Goal: Find specific page/section: Find specific page/section

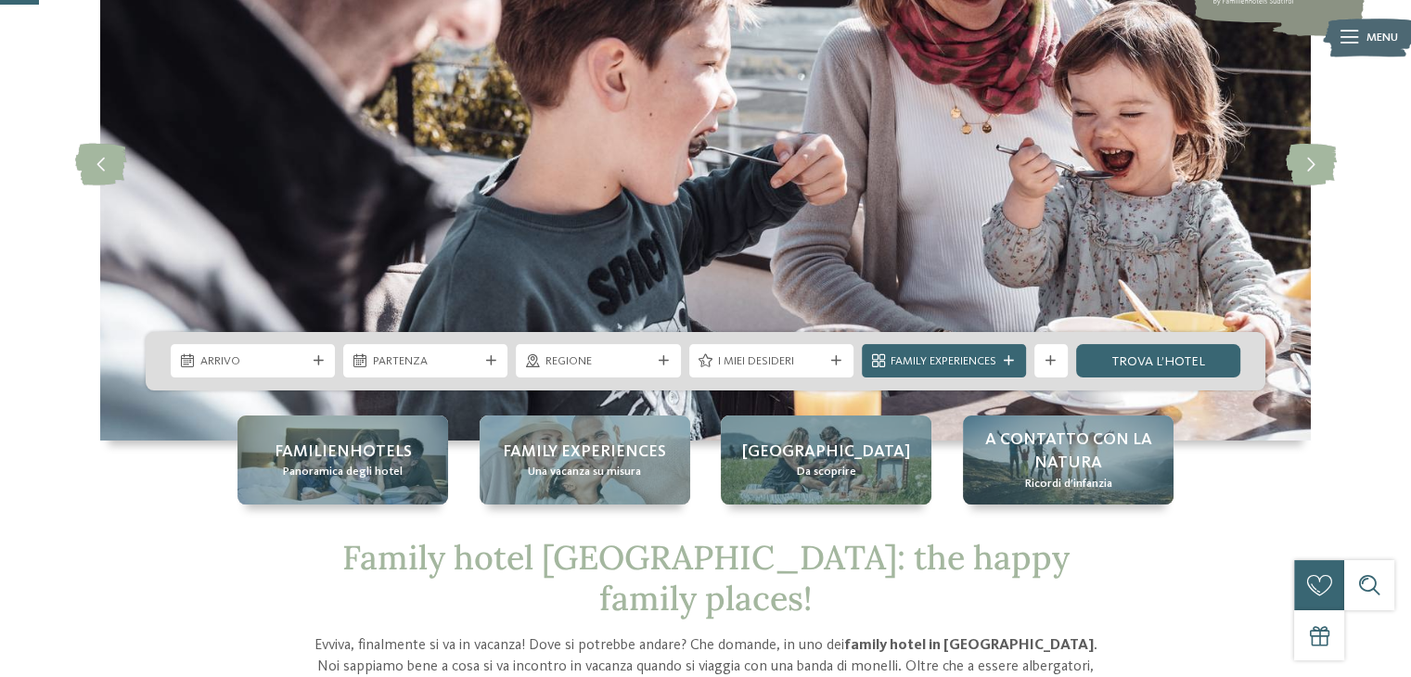
scroll to position [197, 0]
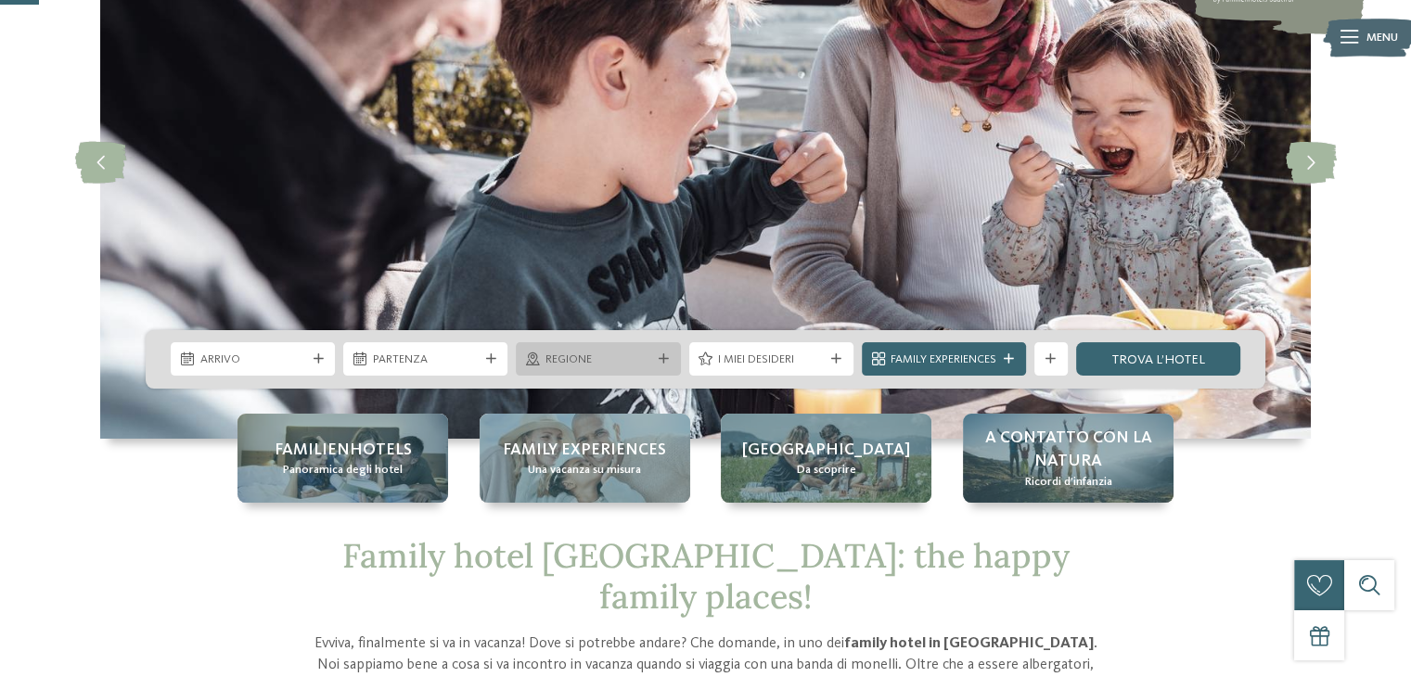
click at [670, 357] on div at bounding box center [663, 359] width 17 height 10
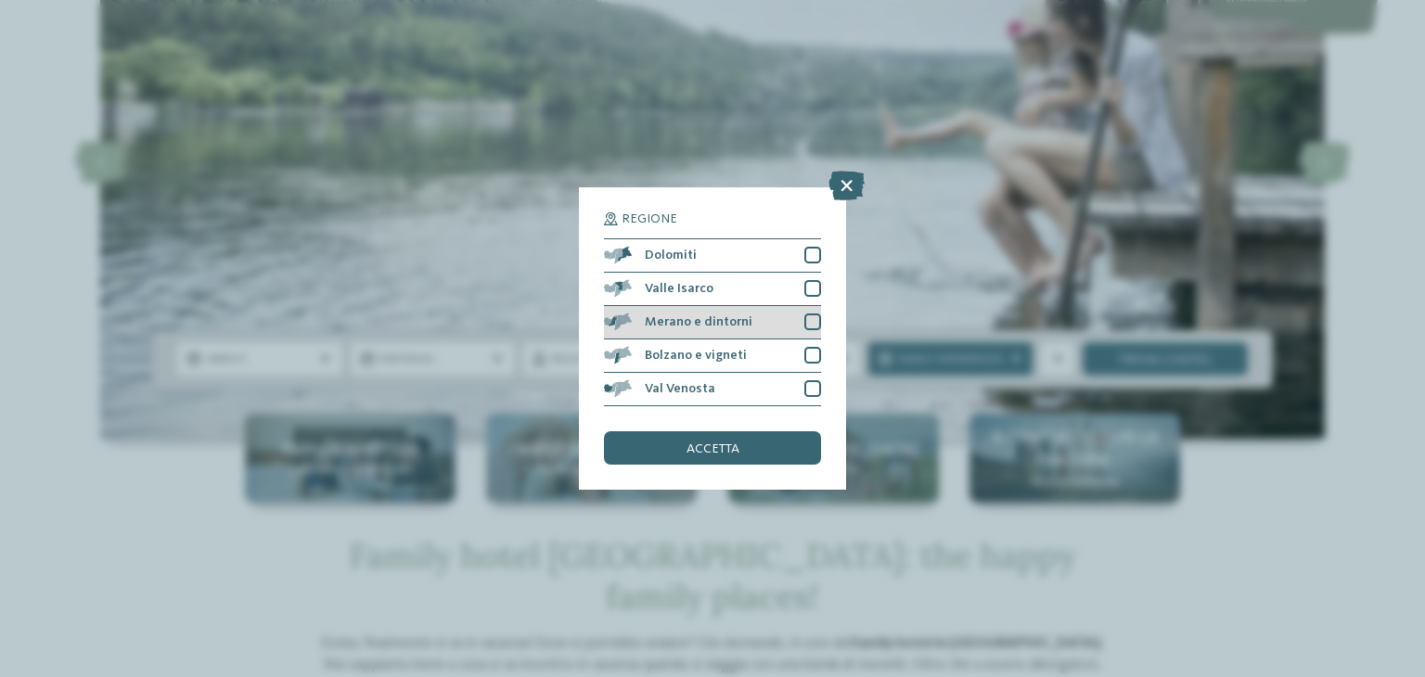
click at [816, 316] on div at bounding box center [812, 322] width 17 height 17
click at [850, 186] on icon at bounding box center [847, 186] width 36 height 30
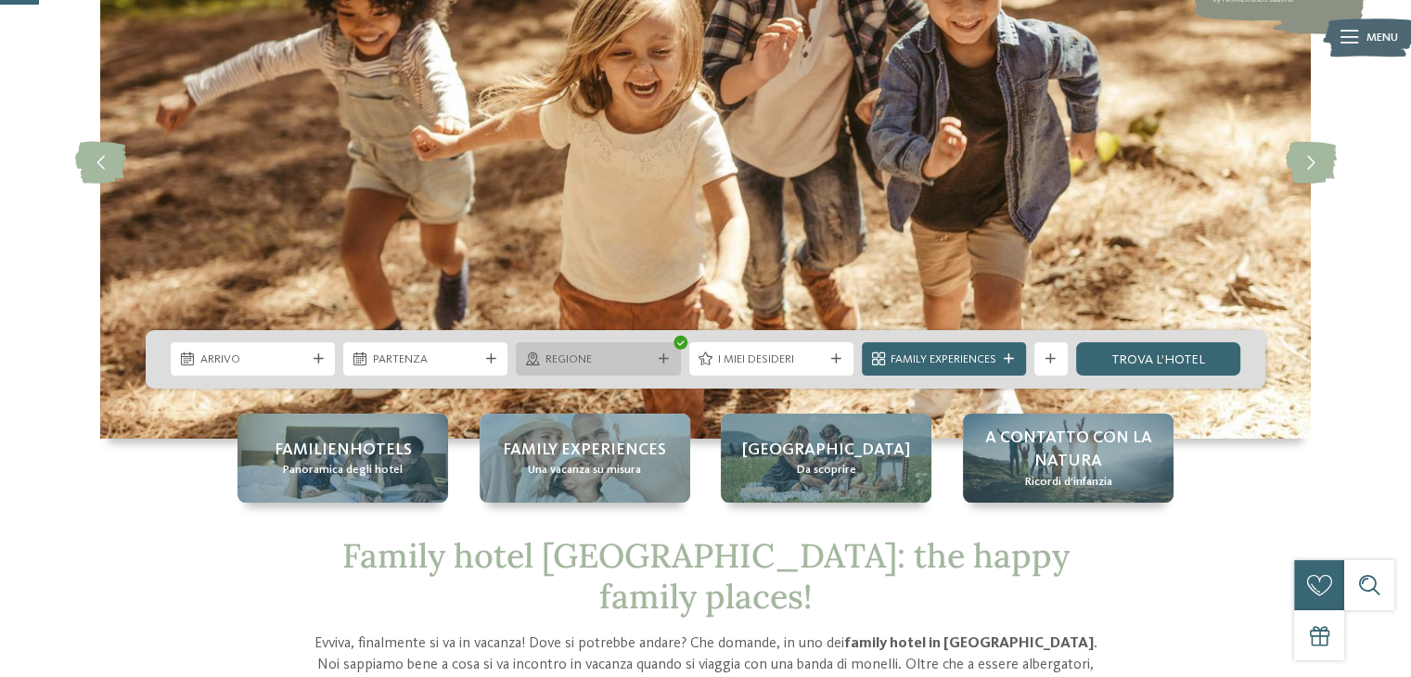
click at [655, 354] on div at bounding box center [663, 359] width 17 height 10
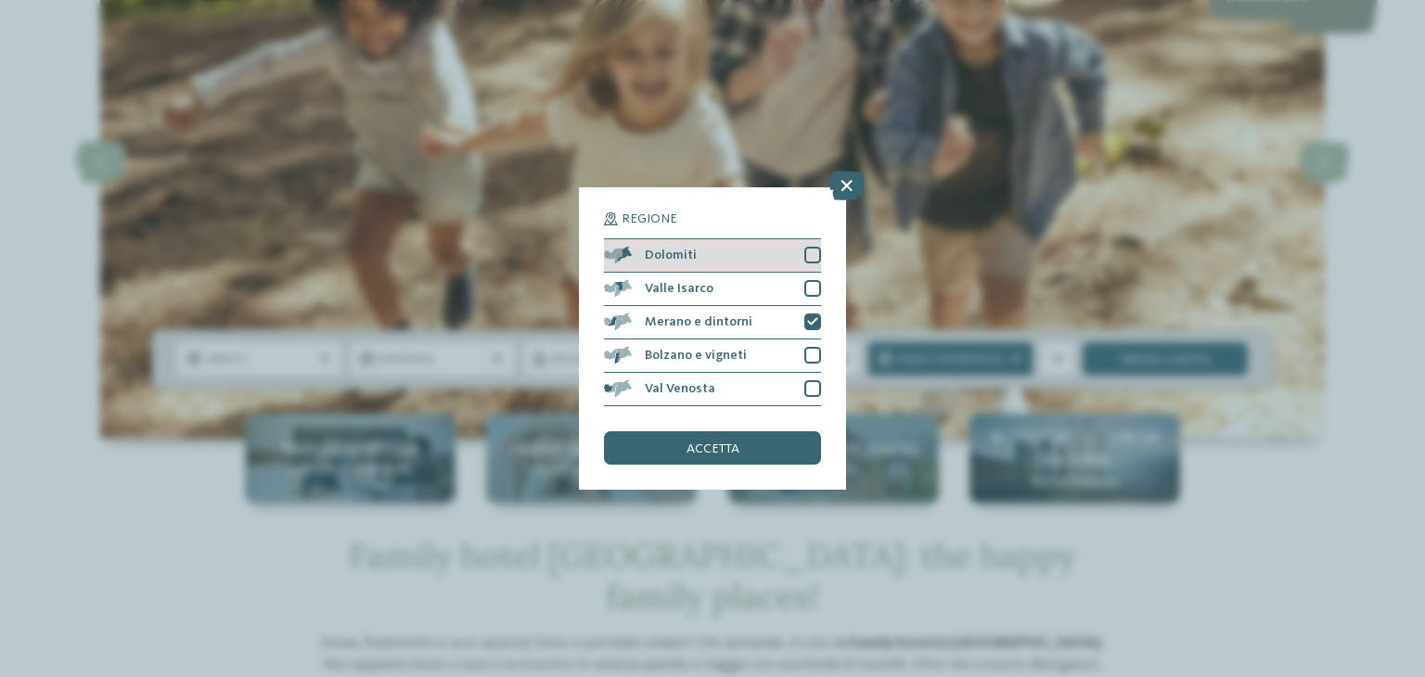
click at [809, 261] on div at bounding box center [812, 255] width 17 height 17
click at [813, 287] on div at bounding box center [812, 288] width 17 height 17
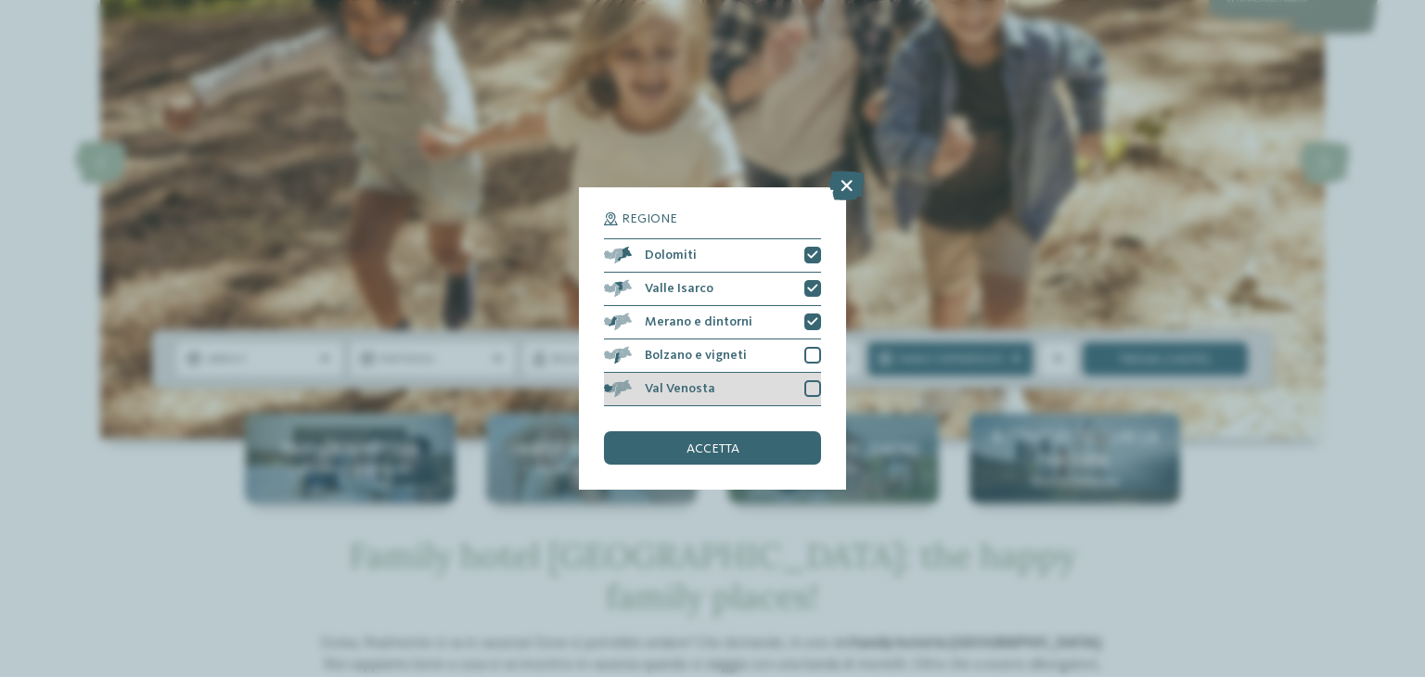
drag, startPoint x: 816, startPoint y: 350, endPoint x: 816, endPoint y: 379, distance: 28.8
click at [816, 351] on div at bounding box center [812, 355] width 17 height 17
click at [815, 391] on div at bounding box center [812, 388] width 17 height 17
click at [757, 443] on div "accetta" at bounding box center [712, 447] width 217 height 33
